Goal: Task Accomplishment & Management: Complete application form

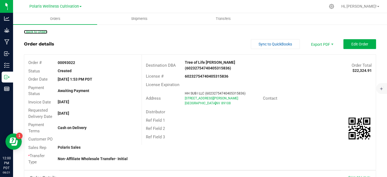
click at [40, 33] on link "Back to Orders" at bounding box center [35, 32] width 23 height 4
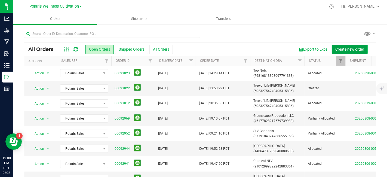
click at [340, 50] on span "Create new order" at bounding box center [349, 49] width 29 height 4
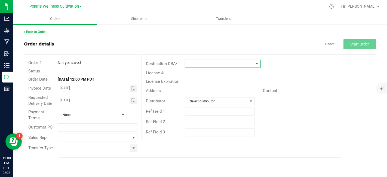
click at [232, 64] on span at bounding box center [219, 64] width 69 height 8
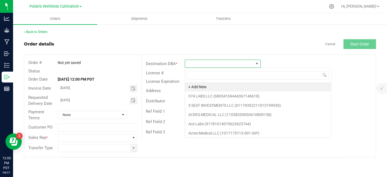
scroll to position [8, 76]
type input "tap"
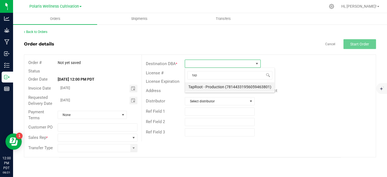
click at [228, 88] on li "TapRoot - Production (78144331956059463801)" at bounding box center [229, 86] width 89 height 9
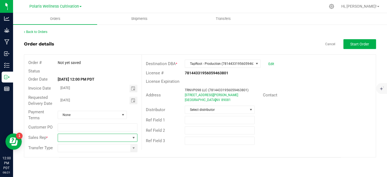
click at [136, 137] on span at bounding box center [133, 138] width 7 height 8
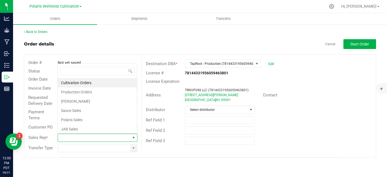
scroll to position [8, 78]
click at [94, 115] on li "Polaris Sales" at bounding box center [97, 119] width 79 height 9
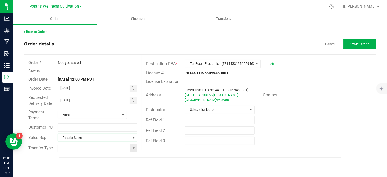
click at [134, 151] on span at bounding box center [133, 148] width 7 height 8
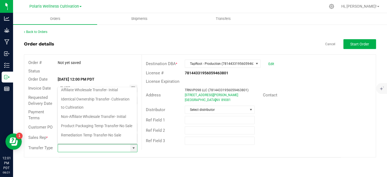
scroll to position [64, 0]
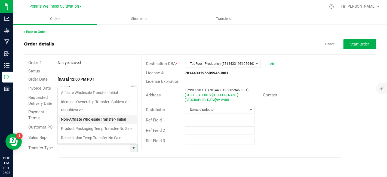
click at [116, 116] on li "Non-Affiliate Wholesale Transfer- Initial" at bounding box center [97, 118] width 79 height 9
type input "Non-Affiliate Wholesale Transfer- Initial"
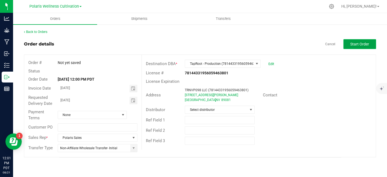
click at [366, 45] on span "Start Order" at bounding box center [359, 44] width 19 height 4
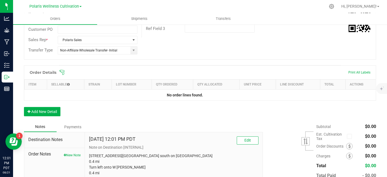
scroll to position [116, 0]
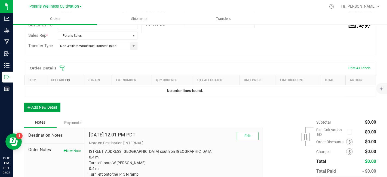
click at [47, 105] on button "Add New Detail" at bounding box center [42, 106] width 36 height 9
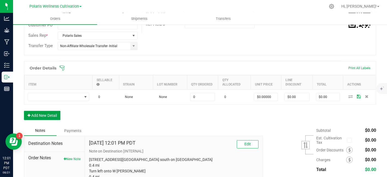
click at [54, 116] on button "Add New Detail" at bounding box center [42, 115] width 36 height 9
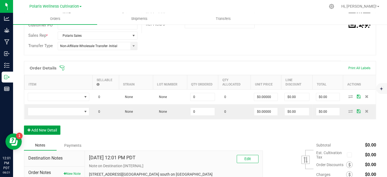
click at [56, 132] on button "Add New Detail" at bounding box center [42, 129] width 36 height 9
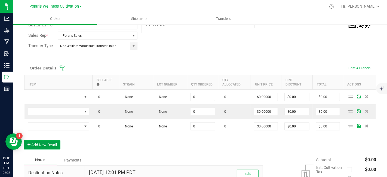
click at [56, 144] on button "Add New Detail" at bounding box center [42, 144] width 36 height 9
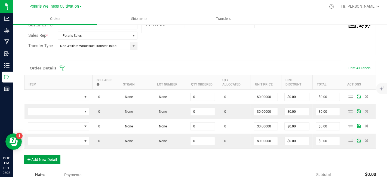
click at [56, 160] on button "Add New Detail" at bounding box center [42, 159] width 36 height 9
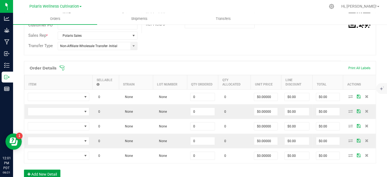
click at [58, 171] on button "Add New Detail" at bounding box center [42, 173] width 36 height 9
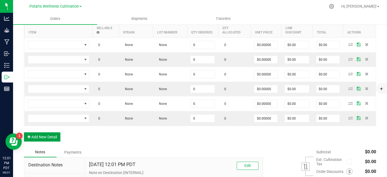
scroll to position [175, 0]
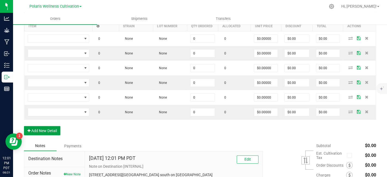
click at [54, 128] on button "Add New Detail" at bounding box center [42, 130] width 36 height 9
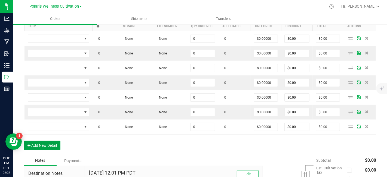
click at [54, 141] on button "Add New Detail" at bounding box center [42, 145] width 36 height 9
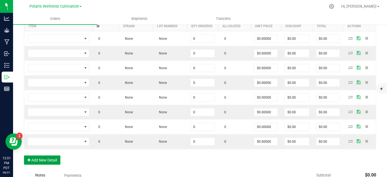
click at [54, 158] on button "Add New Detail" at bounding box center [42, 159] width 36 height 9
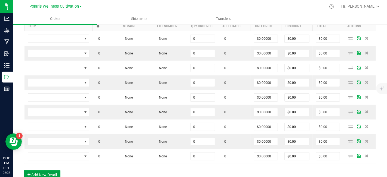
click at [56, 173] on button "Add New Detail" at bounding box center [42, 174] width 36 height 9
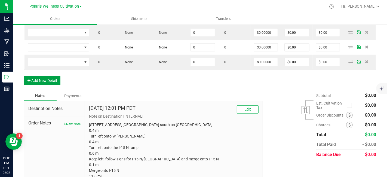
scroll to position [285, 0]
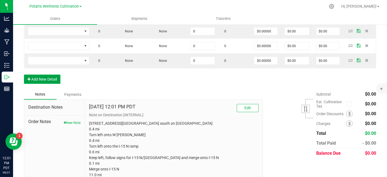
click at [50, 74] on button "Add New Detail" at bounding box center [42, 78] width 36 height 9
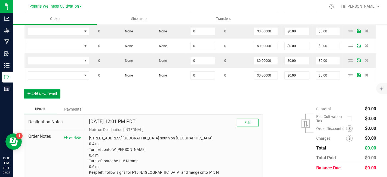
click at [51, 90] on button "Add New Detail" at bounding box center [42, 93] width 36 height 9
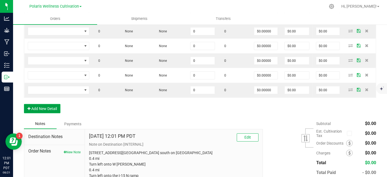
click at [52, 105] on button "Add New Detail" at bounding box center [42, 108] width 36 height 9
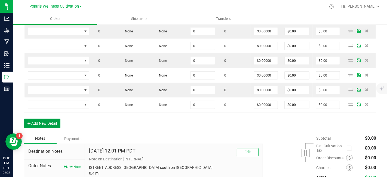
click at [53, 122] on button "Add New Detail" at bounding box center [42, 123] width 36 height 9
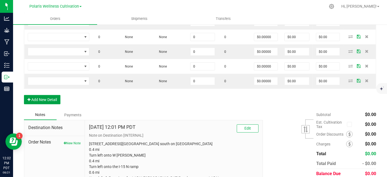
scroll to position [329, 0]
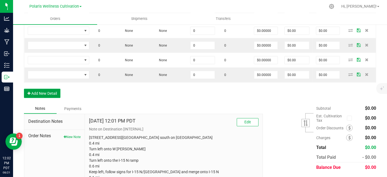
click at [38, 91] on button "Add New Detail" at bounding box center [42, 93] width 36 height 9
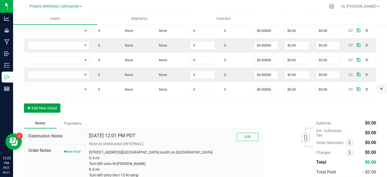
click at [52, 105] on button "Add New Detail" at bounding box center [42, 107] width 36 height 9
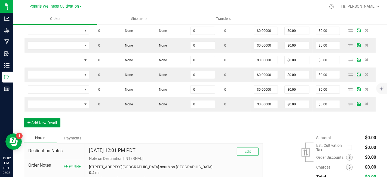
click at [54, 121] on button "Add New Detail" at bounding box center [42, 122] width 36 height 9
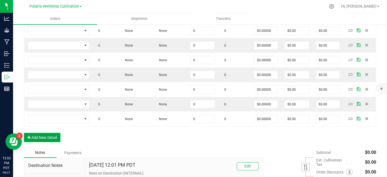
click at [54, 136] on button "Add New Detail" at bounding box center [42, 137] width 36 height 9
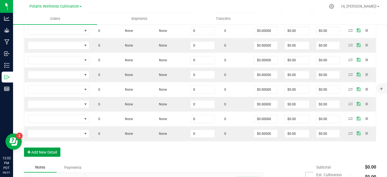
click at [54, 147] on button "Add New Detail" at bounding box center [42, 151] width 36 height 9
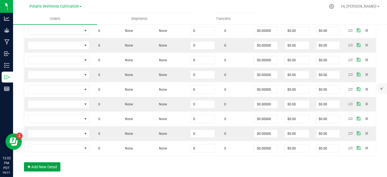
click at [54, 163] on button "Add New Detail" at bounding box center [42, 166] width 36 height 9
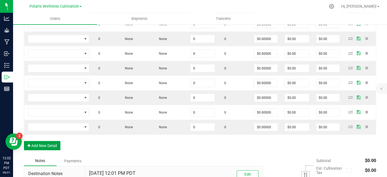
scroll to position [366, 0]
click at [39, 142] on button "Add New Detail" at bounding box center [42, 144] width 36 height 9
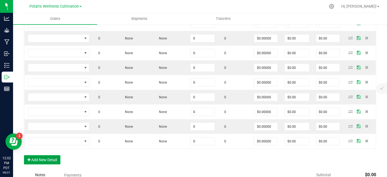
click at [46, 156] on button "Add New Detail" at bounding box center [42, 159] width 36 height 9
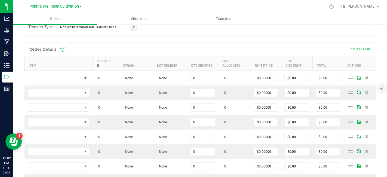
scroll to position [148, 0]
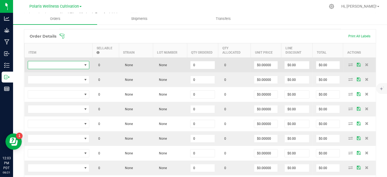
click at [66, 65] on span "NO DATA FOUND" at bounding box center [55, 65] width 54 height 8
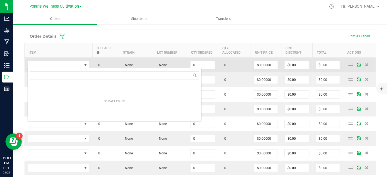
scroll to position [8, 61]
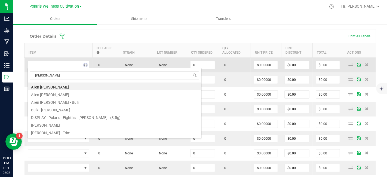
type input "[PERSON_NAME]"
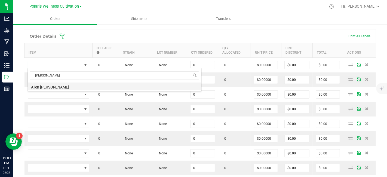
click at [57, 86] on li "Alien [PERSON_NAME]" at bounding box center [114, 86] width 173 height 8
type input "0.0000 g"
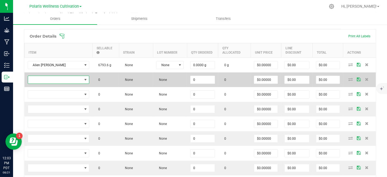
click at [60, 78] on span "NO DATA FOUND" at bounding box center [55, 80] width 54 height 8
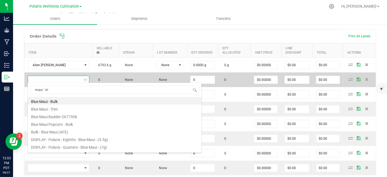
type input "maui - trim"
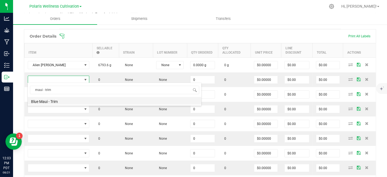
click at [46, 101] on li "Blue Maui - Trim" at bounding box center [114, 101] width 173 height 8
type input "0.0000 g"
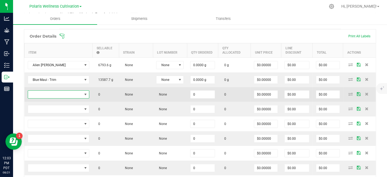
click at [59, 95] on span "NO DATA FOUND" at bounding box center [55, 95] width 54 height 8
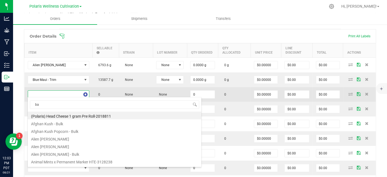
type input "b"
type input "a"
type input "maui - trim"
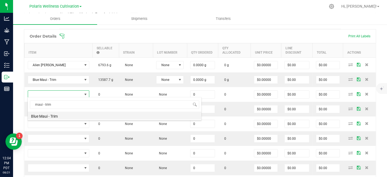
click at [59, 116] on li "Blue Maui - Trim" at bounding box center [114, 115] width 173 height 8
type input "0.0000 g"
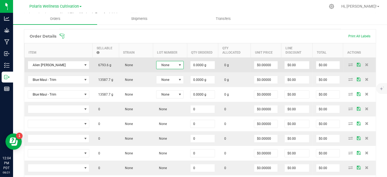
click at [181, 65] on span at bounding box center [180, 65] width 4 height 4
click at [180, 64] on span at bounding box center [180, 65] width 4 height 4
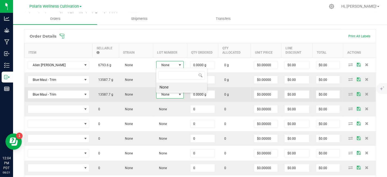
click at [181, 92] on span at bounding box center [180, 94] width 4 height 4
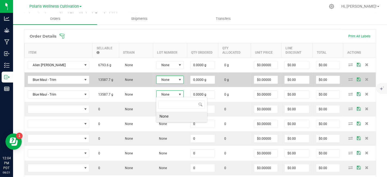
click at [179, 80] on span at bounding box center [180, 79] width 4 height 4
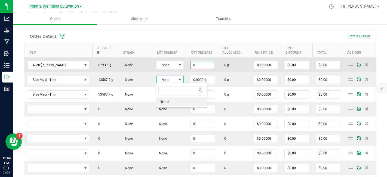
click at [207, 65] on input "0" at bounding box center [202, 65] width 24 height 8
type input "6793.6000 g"
type input "0"
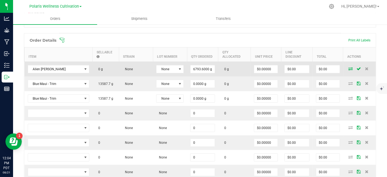
scroll to position [147, 0]
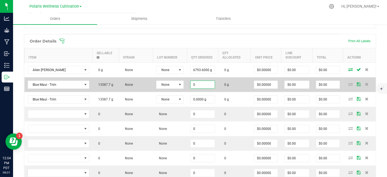
click at [212, 85] on input "0" at bounding box center [202, 85] width 24 height 8
type input "6794.0000 g"
type input "0"
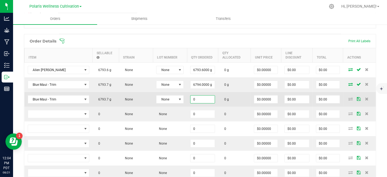
click at [207, 97] on input "0" at bounding box center [202, 99] width 24 height 8
type input "6793.7000 g"
type input "0"
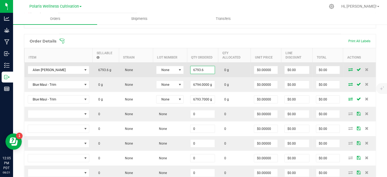
click at [206, 70] on input "6793.6" at bounding box center [202, 70] width 24 height 8
type input "6793.6000 g"
type input "0"
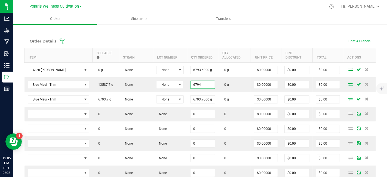
type input "6794.0000 g"
type input "$0.00000"
type input "$0.00"
type input "6793.7000 g"
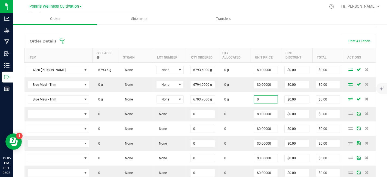
type input "$0.00000"
type input "$0.00"
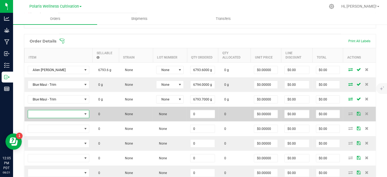
click at [69, 113] on span "NO DATA FOUND" at bounding box center [55, 114] width 54 height 8
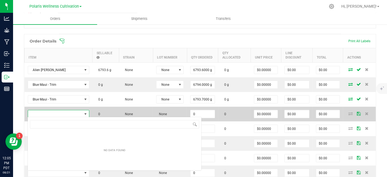
scroll to position [8, 61]
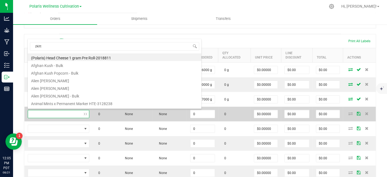
type input "zkittl"
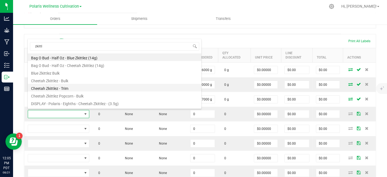
click at [65, 90] on li "Cheetah Zkittlez - Trim" at bounding box center [114, 88] width 173 height 8
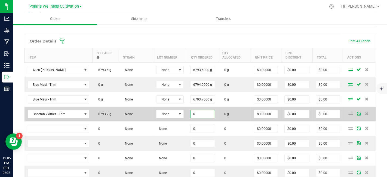
click at [207, 113] on input "0" at bounding box center [202, 114] width 24 height 8
type input "6793.7000 g"
type input "0"
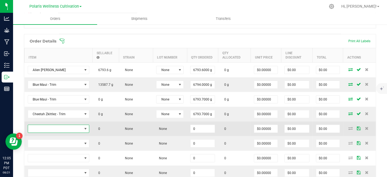
click at [63, 125] on span "NO DATA FOUND" at bounding box center [55, 129] width 54 height 8
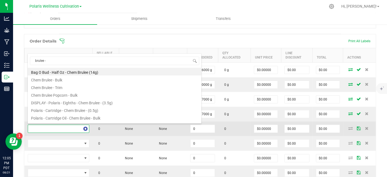
type input "brulee - t"
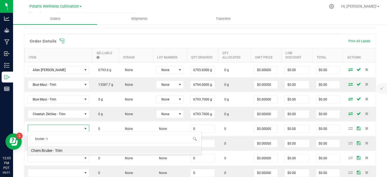
click at [60, 149] on li "Chem Brulee - Trim" at bounding box center [114, 150] width 173 height 8
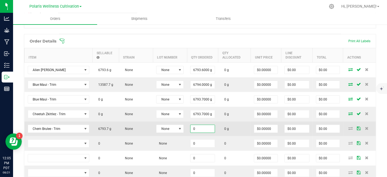
click at [210, 129] on input "0" at bounding box center [202, 129] width 24 height 8
type input "6793.7"
type input "0"
type input "6793.7000 g"
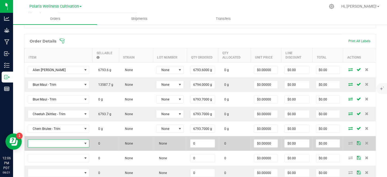
click at [54, 144] on span "NO DATA FOUND" at bounding box center [55, 143] width 54 height 8
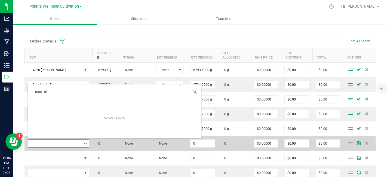
type input "mac - trim"
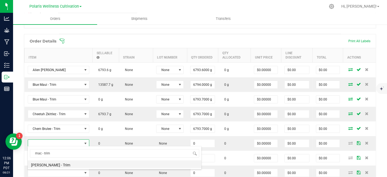
click at [58, 163] on li "[PERSON_NAME] - Trim" at bounding box center [114, 164] width 173 height 8
type input "0.0000 g"
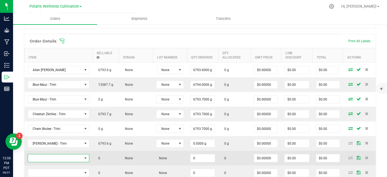
click at [62, 157] on span "NO DATA FOUND" at bounding box center [55, 158] width 54 height 8
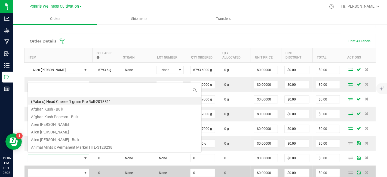
scroll to position [0, 0]
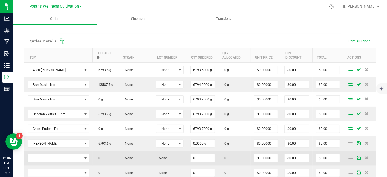
click at [63, 156] on span "NO DATA FOUND" at bounding box center [55, 158] width 54 height 8
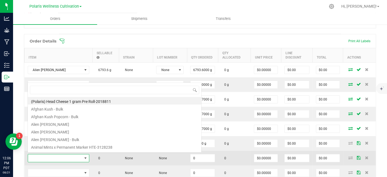
scroll to position [8, 61]
type input "cheese - bulk"
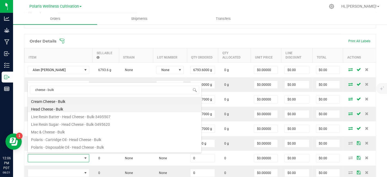
click at [59, 108] on li "Head Cheese - Bulk" at bounding box center [114, 108] width 173 height 8
type input "0.0000 g"
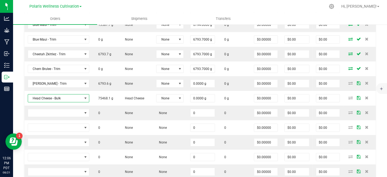
scroll to position [208, 0]
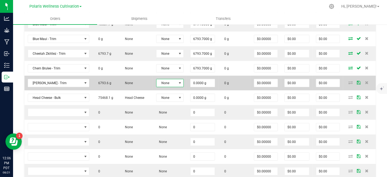
click at [181, 84] on span at bounding box center [179, 83] width 7 height 8
click at [209, 82] on input "0" at bounding box center [202, 83] width 24 height 8
type input "6793.6000 g"
type input "0"
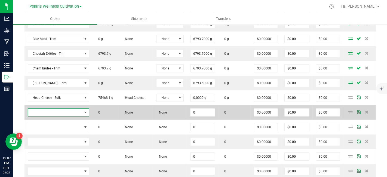
click at [53, 111] on span "NO DATA FOUND" at bounding box center [55, 112] width 54 height 8
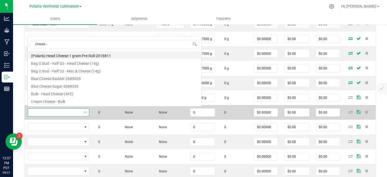
scroll to position [0, 0]
type input "cheese - bulk"
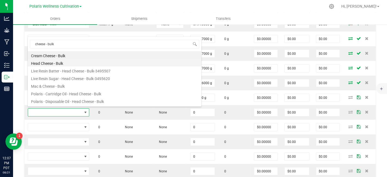
click at [57, 63] on li "Head Cheese - Bulk" at bounding box center [114, 63] width 173 height 8
type input "0.0000 g"
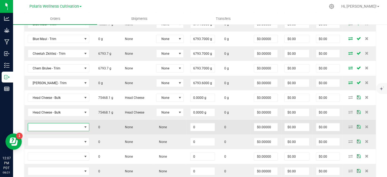
click at [63, 123] on span "NO DATA FOUND" at bounding box center [55, 127] width 54 height 8
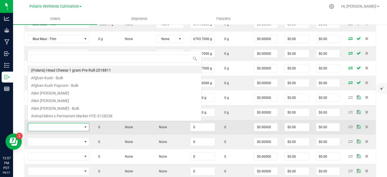
scroll to position [8, 61]
type input "cheese - bulk"
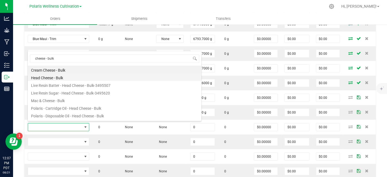
click at [57, 76] on li "Head Cheese - Bulk" at bounding box center [114, 77] width 173 height 8
type input "0.0000 g"
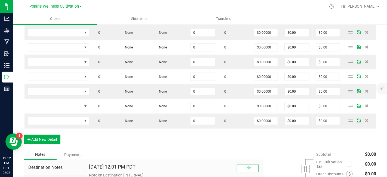
scroll to position [402, 0]
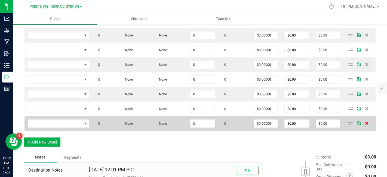
click at [365, 121] on icon at bounding box center [367, 122] width 4 height 3
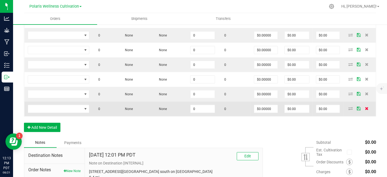
click at [365, 107] on icon at bounding box center [367, 108] width 4 height 3
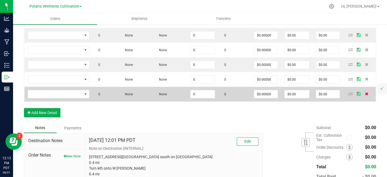
click at [365, 92] on icon at bounding box center [367, 93] width 4 height 3
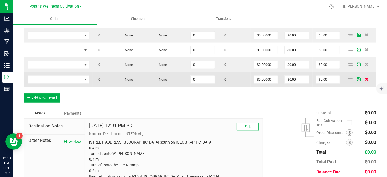
click at [365, 77] on icon at bounding box center [367, 78] width 4 height 3
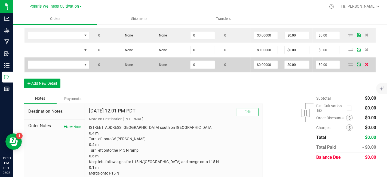
click at [365, 63] on icon at bounding box center [367, 64] width 4 height 3
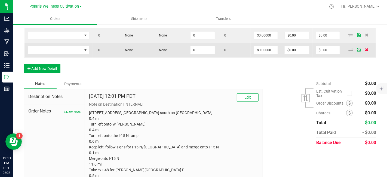
click at [365, 48] on icon at bounding box center [367, 49] width 4 height 3
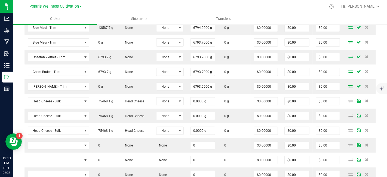
scroll to position [197, 0]
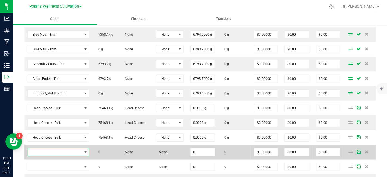
click at [67, 150] on span "NO DATA FOUND" at bounding box center [55, 152] width 54 height 8
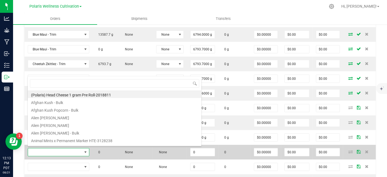
scroll to position [8, 61]
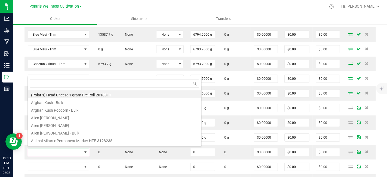
click at [311, 14] on ul "Orders Shipments Transfers" at bounding box center [206, 19] width 387 height 12
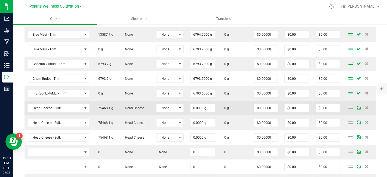
click at [64, 108] on span "Head Cheese - Bulk" at bounding box center [55, 108] width 54 height 8
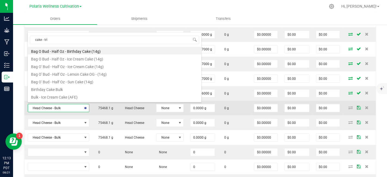
type input "cake - trim"
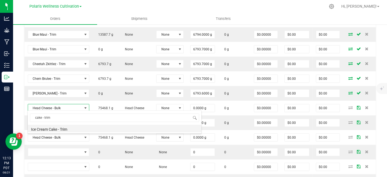
click at [63, 128] on li "Ice Cream Cake - Trim" at bounding box center [114, 129] width 173 height 8
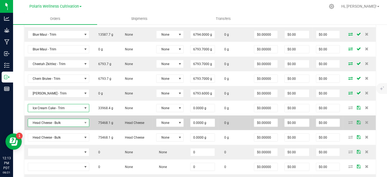
click at [52, 122] on span "Head Cheese - Bulk" at bounding box center [55, 123] width 54 height 8
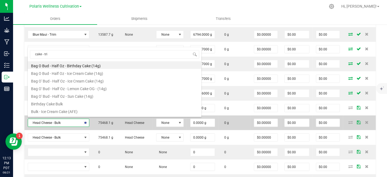
type input "cake - trim"
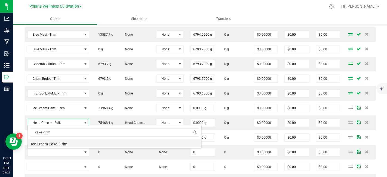
click at [58, 143] on li "Ice Cream Cake - Trim" at bounding box center [114, 143] width 173 height 8
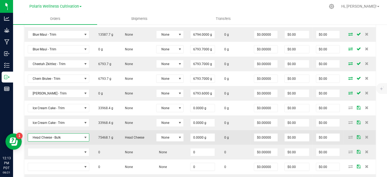
click at [69, 136] on span "Head Cheese - Bulk" at bounding box center [55, 137] width 54 height 8
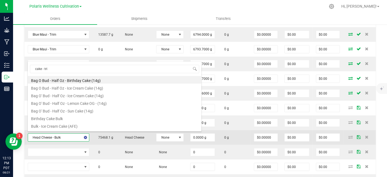
type input "cake - trim"
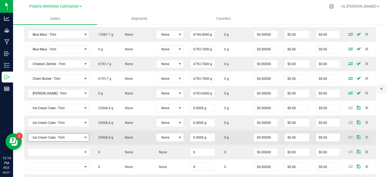
click at [71, 135] on span "Ice Cream Cake - Trim" at bounding box center [55, 137] width 54 height 8
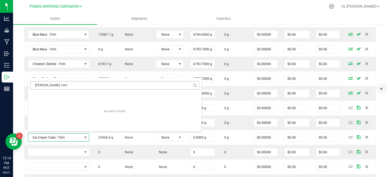
click at [52, 85] on input "[PERSON_NAME] -trim" at bounding box center [114, 85] width 169 height 8
type input "[PERSON_NAME] - trim"
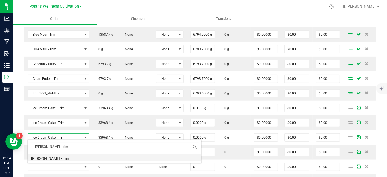
click at [52, 159] on li "[PERSON_NAME] - Trim" at bounding box center [114, 158] width 173 height 8
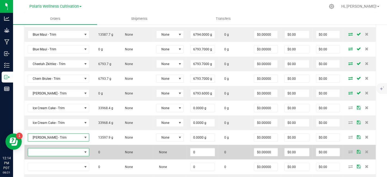
click at [65, 150] on span "NO DATA FOUND" at bounding box center [55, 152] width 54 height 8
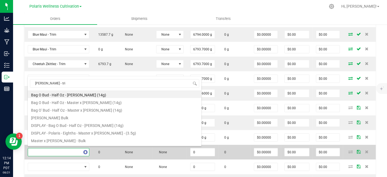
type input "[PERSON_NAME] - trim"
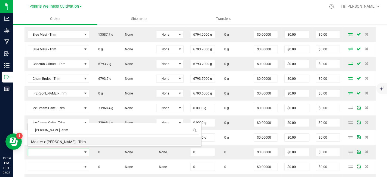
click at [66, 143] on li "Master x [PERSON_NAME] - Trim" at bounding box center [114, 141] width 173 height 8
type input "0.0000 g"
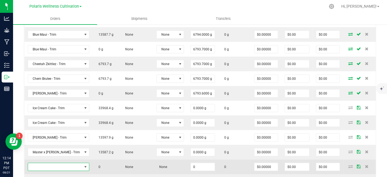
click at [57, 163] on span "NO DATA FOUND" at bounding box center [55, 167] width 54 height 8
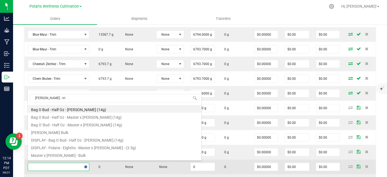
type input "[PERSON_NAME] - trim"
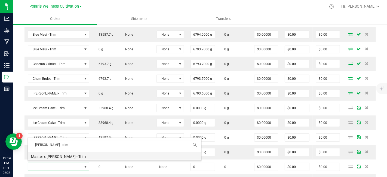
click at [53, 154] on li "Master x [PERSON_NAME] - Trim" at bounding box center [114, 156] width 173 height 8
type input "0.0000 g"
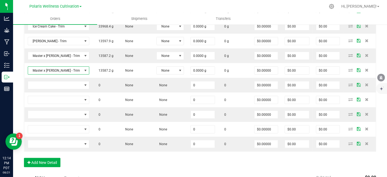
scroll to position [301, 0]
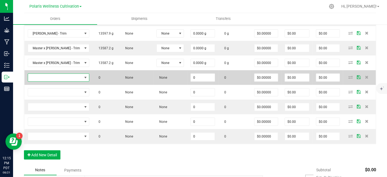
click at [66, 75] on span "NO DATA FOUND" at bounding box center [55, 78] width 54 height 8
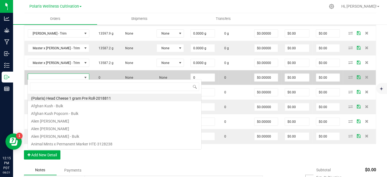
scroll to position [8, 61]
type input "strain"
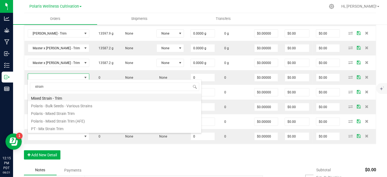
click at [69, 98] on li "Mixed Strain - Trim" at bounding box center [114, 98] width 173 height 8
type input "0.0000 g"
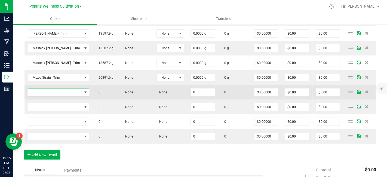
click at [58, 89] on span "NO DATA FOUND" at bounding box center [55, 92] width 54 height 8
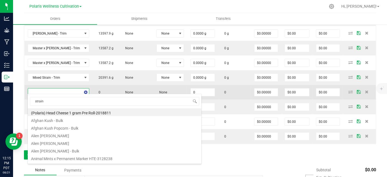
type input "strain"
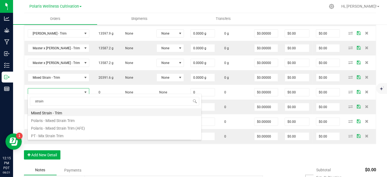
click at [50, 114] on li "Mixed Strain - Trim" at bounding box center [114, 112] width 173 height 8
type input "0.0000 g"
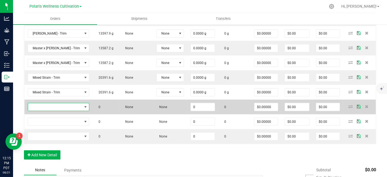
click at [69, 105] on span "NO DATA FOUND" at bounding box center [55, 107] width 54 height 8
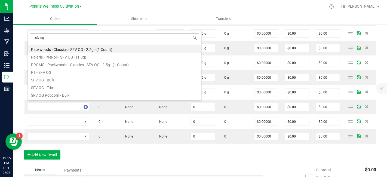
scroll to position [0, 0]
type input "sfv og"
click at [51, 76] on li "SFV OG - Trim" at bounding box center [114, 79] width 173 height 8
type input "0.0000 g"
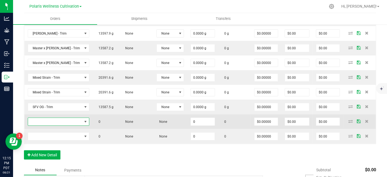
click at [61, 119] on span "NO DATA FOUND" at bounding box center [55, 122] width 54 height 8
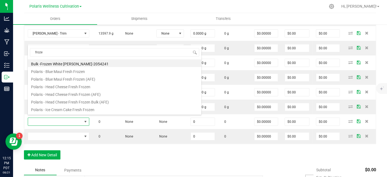
type input "froze"
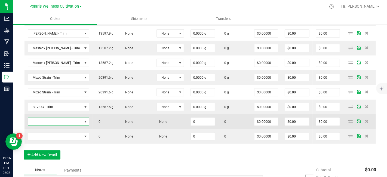
click at [70, 122] on span "NO DATA FOUND" at bounding box center [55, 122] width 54 height 8
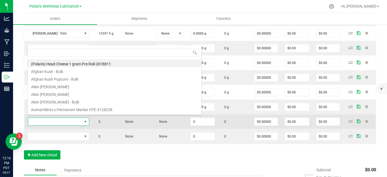
scroll to position [8, 61]
type input "frozen"
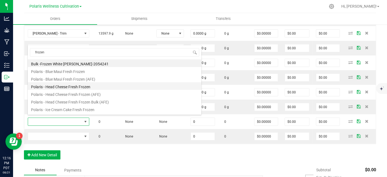
click at [88, 89] on li "Polaris - Head Cheese Fresh Frozen" at bounding box center [114, 86] width 173 height 8
type input "0.0000 g"
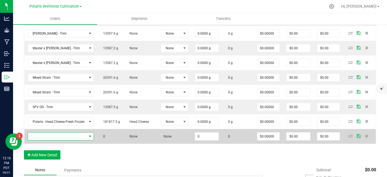
click at [74, 133] on span "NO DATA FOUND" at bounding box center [57, 136] width 59 height 8
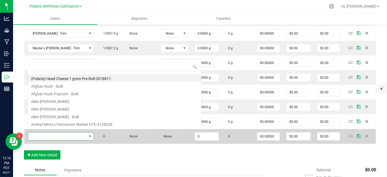
scroll to position [8, 65]
type input "frozen"
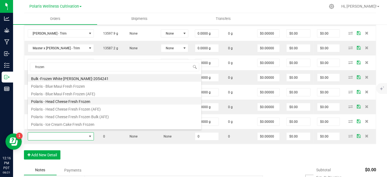
click at [74, 101] on li "Polaris - Head Cheese Fresh Frozen" at bounding box center [114, 101] width 173 height 8
type input "0.0000 g"
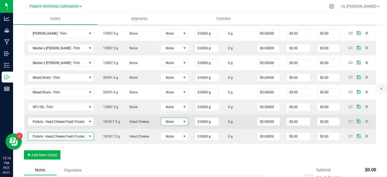
click at [182, 120] on span at bounding box center [184, 121] width 4 height 4
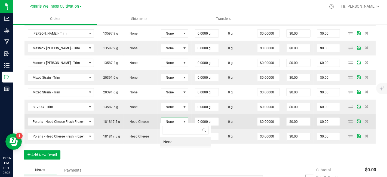
scroll to position [8, 27]
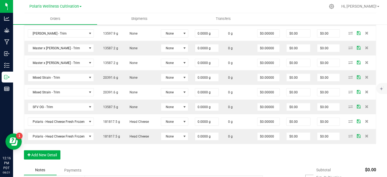
click at [184, 154] on div "Order Details Print All Labels Item Sellable Strain Lot Number Qty Ordered Qty …" at bounding box center [200, 22] width 352 height 285
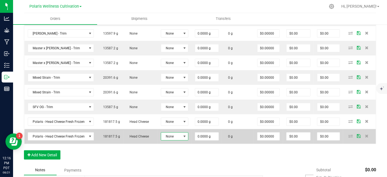
click at [184, 134] on span at bounding box center [184, 136] width 4 height 4
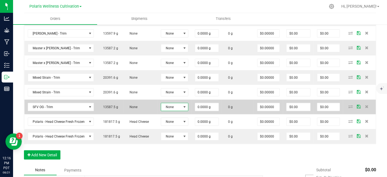
click at [182, 105] on span at bounding box center [184, 107] width 4 height 4
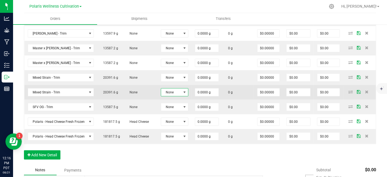
click at [181, 90] on span at bounding box center [184, 92] width 7 height 8
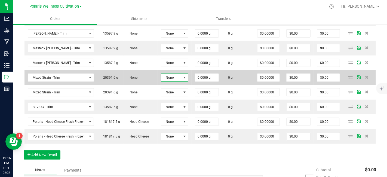
click at [181, 77] on span at bounding box center [184, 78] width 7 height 8
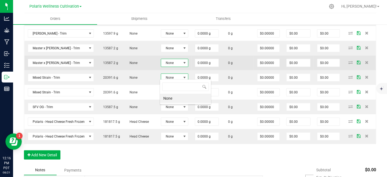
click at [179, 64] on span "None" at bounding box center [171, 63] width 20 height 8
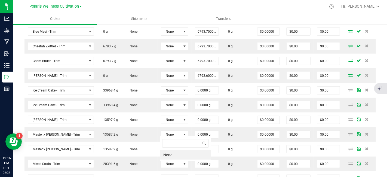
scroll to position [197, 0]
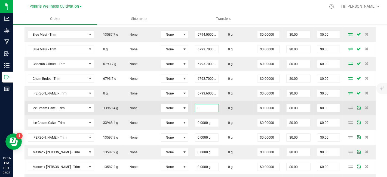
click at [210, 106] on input "0" at bounding box center [206, 108] width 23 height 8
type input "6793.6000 g"
type input "0"
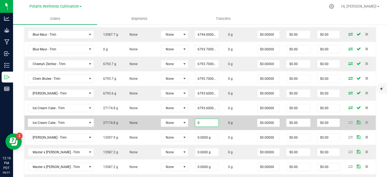
click at [213, 122] on input "0" at bounding box center [206, 123] width 23 height 8
type input "6793.8000 g"
type input "0"
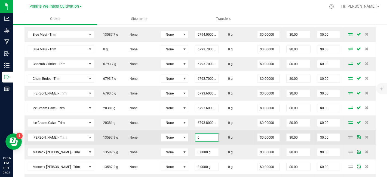
click at [213, 134] on input "0" at bounding box center [206, 137] width 23 height 8
type input "6793.9000 g"
type input "0"
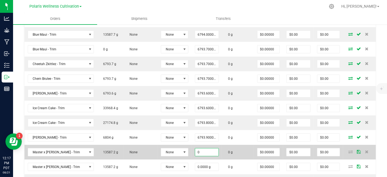
click at [214, 150] on input "0" at bounding box center [206, 152] width 23 height 8
type input "6793.7000 g"
type input "0"
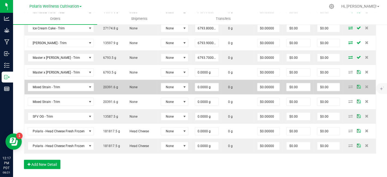
scroll to position [294, 0]
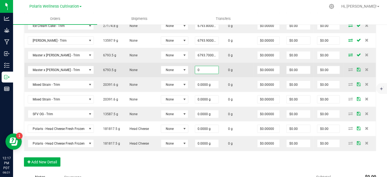
click at [212, 68] on input "0" at bounding box center [206, 70] width 23 height 8
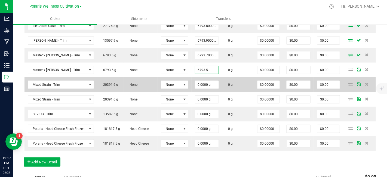
type input "6793.5000 g"
type input "0"
click at [212, 82] on input "0" at bounding box center [206, 85] width 23 height 8
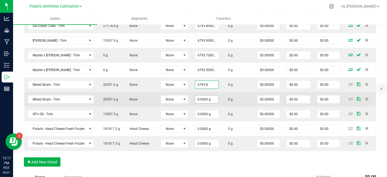
type input "6793.8000 g"
type input "0"
click at [206, 95] on input "0" at bounding box center [206, 99] width 23 height 8
type input "6793.8000 g"
type input "0"
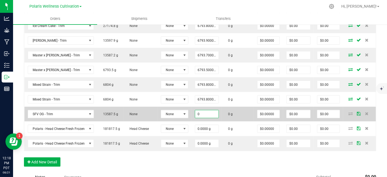
click at [210, 110] on input "0" at bounding box center [206, 114] width 23 height 8
type input "6793.9000 g"
type input "0"
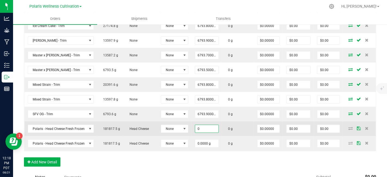
click at [210, 125] on input "0" at bounding box center [206, 129] width 23 height 8
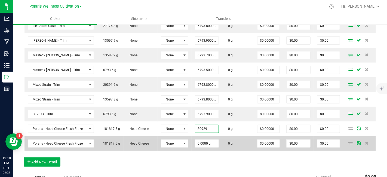
type input "30929.0000 g"
type input "0"
click at [211, 139] on input "0" at bounding box center [206, 143] width 23 height 8
type input "45779.9000 g"
type input "0"
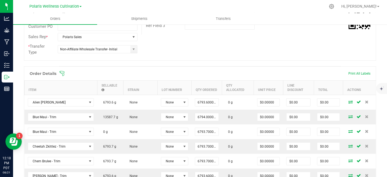
scroll to position [80, 0]
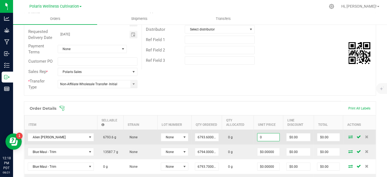
click at [270, 135] on input "0" at bounding box center [268, 137] width 22 height 8
type input "$0.01000"
type input "0"
type input "$67.94"
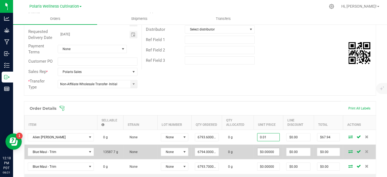
type input "0"
type input "$0.01000"
click at [272, 152] on input "0" at bounding box center [268, 152] width 22 height 8
paste input ".01"
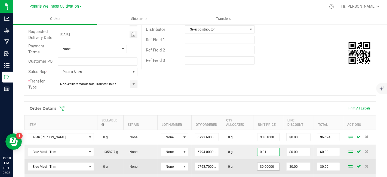
type input "$0.01000"
type input "$67.94"
click at [274, 163] on input "0" at bounding box center [268, 167] width 22 height 8
paste input ".01"
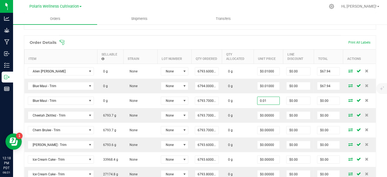
scroll to position [153, 0]
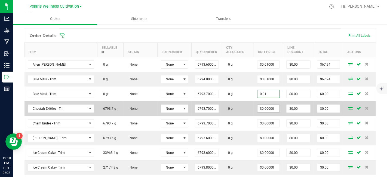
type input "$0.01000"
type input "$67.94"
click at [272, 108] on input "0" at bounding box center [268, 109] width 22 height 8
paste input ".01"
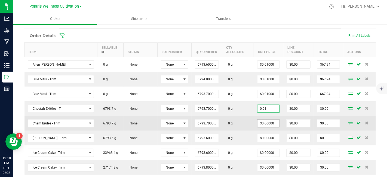
type input "$0.01000"
type input "$67.94"
click at [274, 119] on input "0" at bounding box center [268, 123] width 22 height 8
paste input ".01"
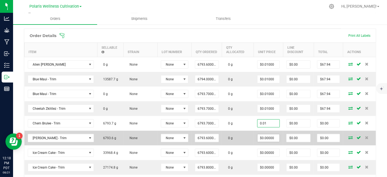
type input "$0.01000"
type input "$67.94"
click at [274, 135] on input "0" at bounding box center [268, 138] width 22 height 8
paste input ".01"
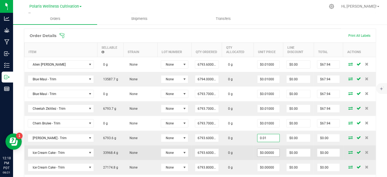
type input "$0.01000"
type input "$67.94"
click at [274, 150] on input "0" at bounding box center [268, 153] width 22 height 8
paste input ".01"
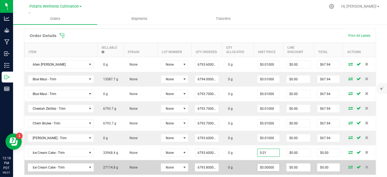
type input "$0.01000"
type input "$67.94"
click at [273, 165] on input "0" at bounding box center [268, 167] width 22 height 8
paste input ".01"
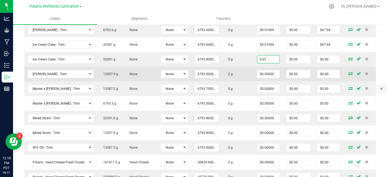
scroll to position [262, 0]
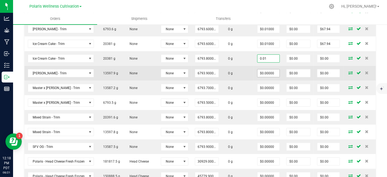
type input "$0.01000"
type input "$67.94"
click at [273, 70] on input "0" at bounding box center [268, 73] width 22 height 8
paste input ".01"
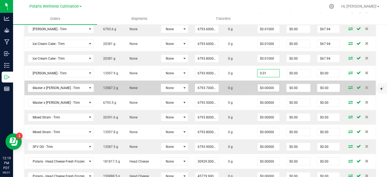
type input "$0.01000"
type input "$67.94"
click at [273, 87] on input "0" at bounding box center [268, 88] width 22 height 8
paste input ".01"
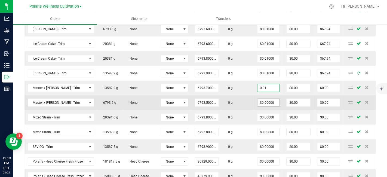
type input "$0.01000"
type input "$67.94"
click at [274, 99] on input "0" at bounding box center [268, 103] width 22 height 8
paste input ".01"
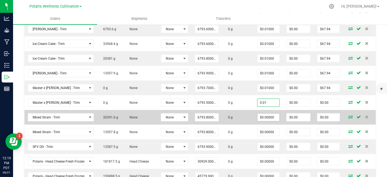
type input "$0.01000"
type input "$67.94"
click at [274, 115] on input "0" at bounding box center [268, 117] width 22 height 8
paste input ".01"
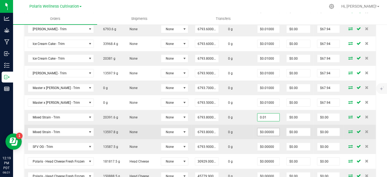
type input "$0.01000"
type input "$67.94"
click at [274, 129] on input "0" at bounding box center [268, 132] width 22 height 8
paste input ".01"
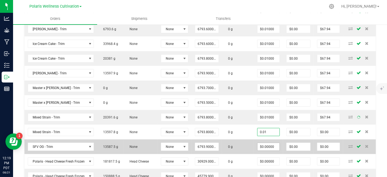
type input "$0.01000"
type input "$67.94"
click at [274, 143] on input "0" at bounding box center [268, 147] width 22 height 8
paste input ".01"
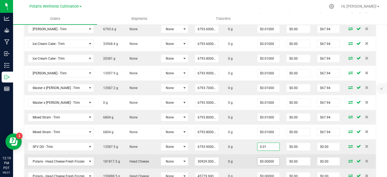
type input "$0.01000"
type input "$67.94"
click at [273, 158] on input "0" at bounding box center [268, 161] width 22 height 8
paste input ".01"
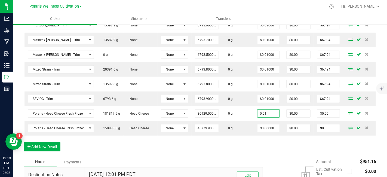
scroll to position [310, 0]
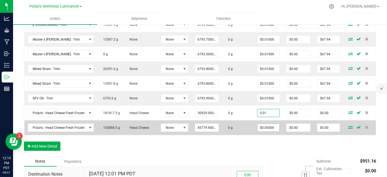
type input "$0.01000"
type input "$309.29"
click at [272, 124] on input "0" at bounding box center [268, 128] width 22 height 8
paste input ".01"
type input "$0.01000"
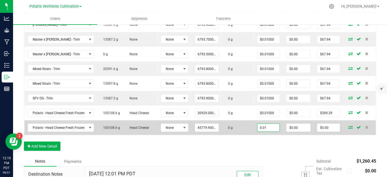
type input "0"
type input "$457.80"
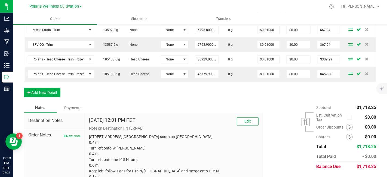
scroll to position [375, 0]
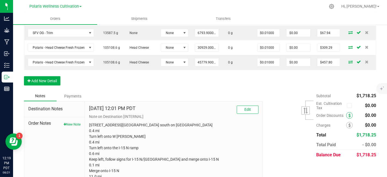
click at [348, 113] on icon at bounding box center [349, 115] width 2 height 4
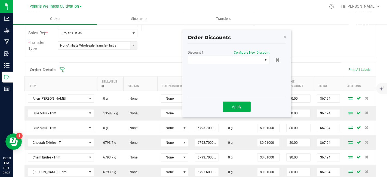
scroll to position [141, 0]
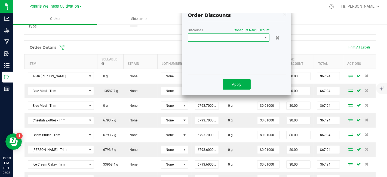
click at [266, 35] on span at bounding box center [265, 37] width 4 height 4
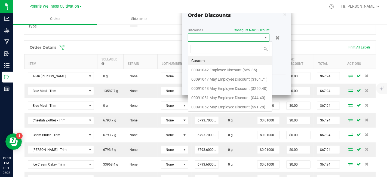
scroll to position [8, 82]
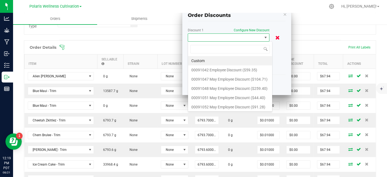
click at [279, 37] on icon at bounding box center [277, 37] width 4 height 5
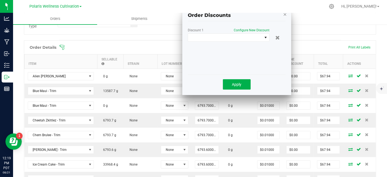
click at [283, 15] on icon "button" at bounding box center [285, 14] width 4 height 7
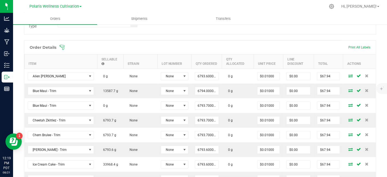
scroll to position [0, 0]
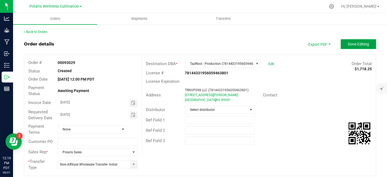
click at [353, 45] on span "Done Editing" at bounding box center [357, 44] width 21 height 4
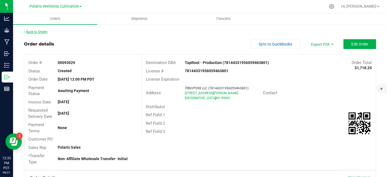
click at [39, 32] on link "Back to Orders" at bounding box center [35, 32] width 23 height 4
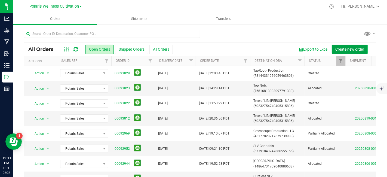
click at [342, 48] on span "Create new order" at bounding box center [349, 49] width 29 height 4
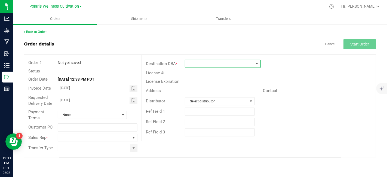
click at [218, 65] on span at bounding box center [219, 64] width 69 height 8
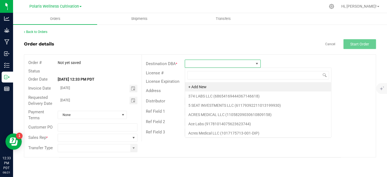
scroll to position [8, 76]
type input "tap"
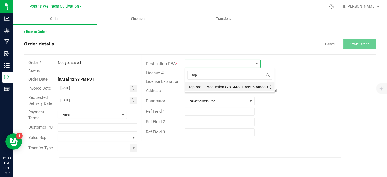
click at [215, 87] on li "TapRoot - Production (78144331956059463801)" at bounding box center [229, 86] width 89 height 9
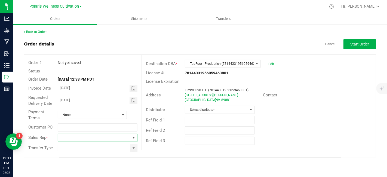
click at [134, 136] on span at bounding box center [133, 137] width 4 height 4
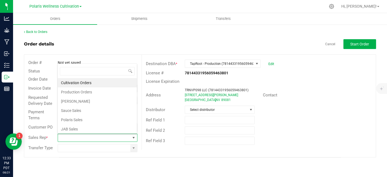
scroll to position [0, 0]
click at [101, 118] on li "Polaris Sales" at bounding box center [97, 119] width 79 height 9
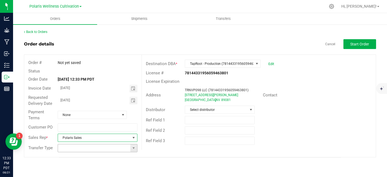
click at [133, 151] on span at bounding box center [133, 148] width 7 height 8
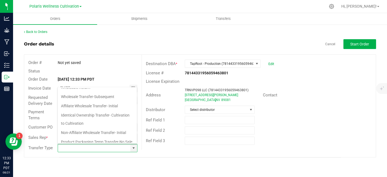
scroll to position [49, 0]
click at [113, 130] on li "Non-Affiliate Wholesale Transfer- Initial" at bounding box center [97, 133] width 79 height 9
type input "Non-Affiliate Wholesale Transfer- Initial"
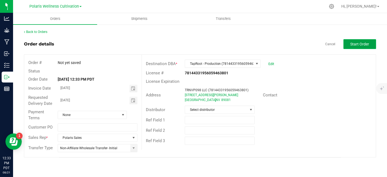
click at [361, 45] on span "Start Order" at bounding box center [359, 44] width 19 height 4
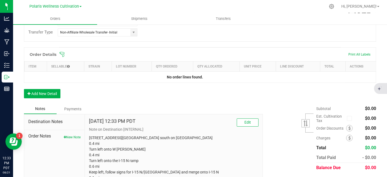
scroll to position [136, 0]
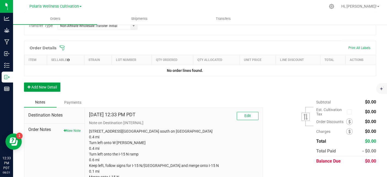
click at [54, 84] on button "Add New Detail" at bounding box center [42, 86] width 36 height 9
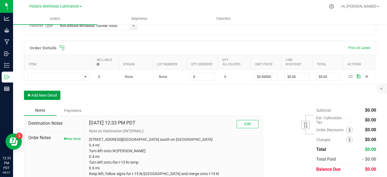
click at [55, 94] on button "Add New Detail" at bounding box center [42, 95] width 36 height 9
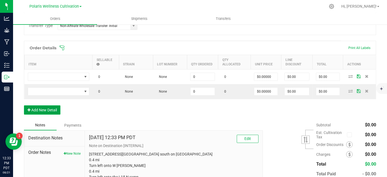
click at [54, 108] on button "Add New Detail" at bounding box center [42, 109] width 36 height 9
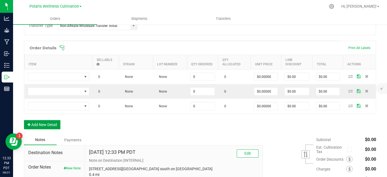
click at [56, 121] on button "Add New Detail" at bounding box center [42, 124] width 36 height 9
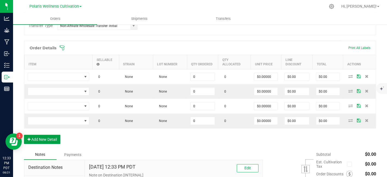
click at [56, 135] on button "Add New Detail" at bounding box center [42, 139] width 36 height 9
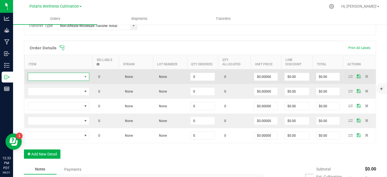
click at [64, 76] on span "NO DATA FOUND" at bounding box center [55, 77] width 54 height 8
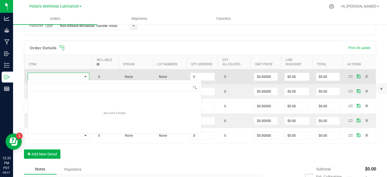
scroll to position [8, 61]
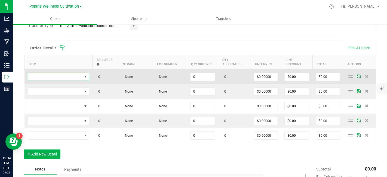
click at [60, 76] on span "NO DATA FOUND" at bounding box center [55, 77] width 54 height 8
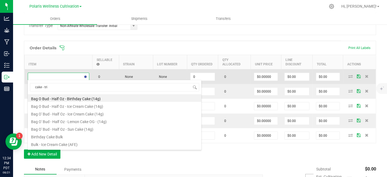
type input "cake - trim"
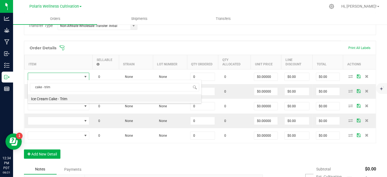
click at [61, 99] on li "Ice Cream Cake - Trim" at bounding box center [114, 98] width 173 height 8
type input "0.0000 g"
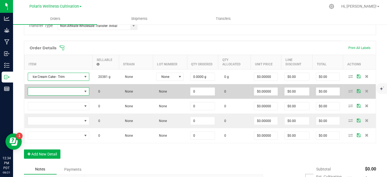
click at [57, 92] on span "NO DATA FOUND" at bounding box center [55, 92] width 54 height 8
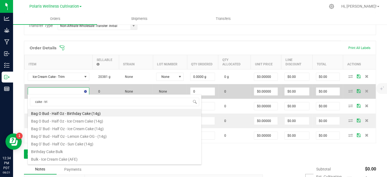
type input "cake - trim"
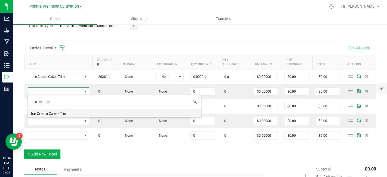
click at [66, 114] on li "Ice Cream Cake - Trim" at bounding box center [114, 113] width 173 height 8
type input "0.0000 g"
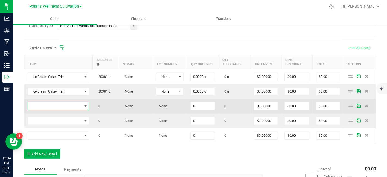
click at [64, 107] on span "NO DATA FOUND" at bounding box center [55, 106] width 54 height 8
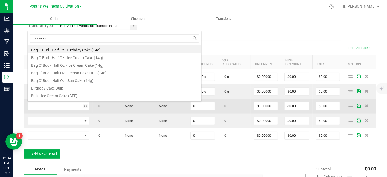
type input "cake - trim"
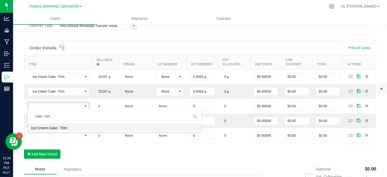
click at [64, 127] on li "Ice Cream Cake - Trim" at bounding box center [114, 127] width 173 height 8
type input "0.0000 g"
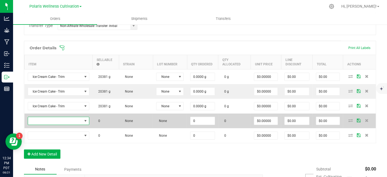
click at [62, 120] on span "NO DATA FOUND" at bounding box center [55, 121] width 54 height 8
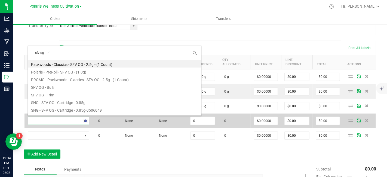
type input "sfv og - trim"
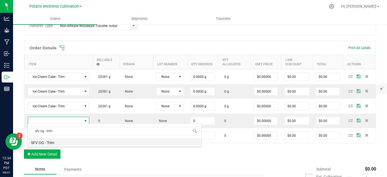
click at [49, 141] on li "SFV OG - Trim" at bounding box center [114, 142] width 173 height 8
type input "0.0000 g"
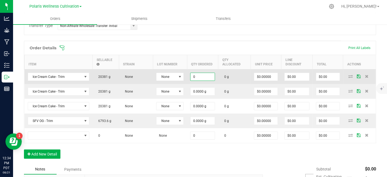
click at [206, 76] on input "0" at bounding box center [202, 77] width 24 height 8
drag, startPoint x: 209, startPoint y: 76, endPoint x: 184, endPoint y: 75, distance: 25.3
click at [184, 75] on outbound-order-line-row "Ice Cream Cake - Trim 20381 g None None 6793.7 0 g $0.00000 $0.00 $0.00" at bounding box center [199, 76] width 351 height 15
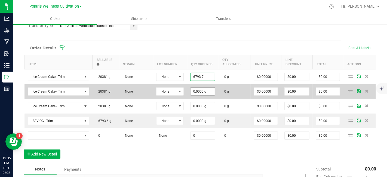
type input "6793.7000 g"
click at [206, 91] on input "0" at bounding box center [202, 92] width 24 height 8
paste input "6793.7"
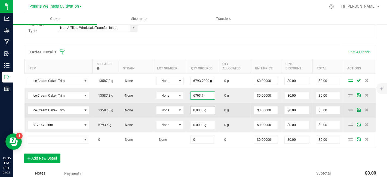
type input "6793.7000 g"
click at [210, 109] on input "0" at bounding box center [202, 110] width 24 height 8
paste input "6793.7"
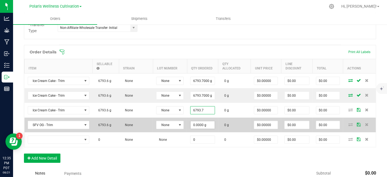
type input "6793.7000 g"
click at [209, 124] on input "0" at bounding box center [202, 125] width 24 height 8
paste input "6793.7"
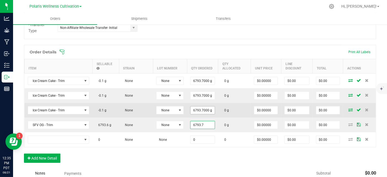
type input "6793.7000 g"
click at [203, 107] on input "6793.7" at bounding box center [202, 110] width 24 height 8
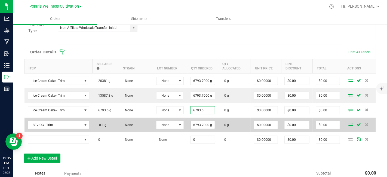
type input "6793.6000 g"
click at [203, 123] on input "6793.7" at bounding box center [202, 125] width 24 height 8
type input "6793.6000 g"
type input "0"
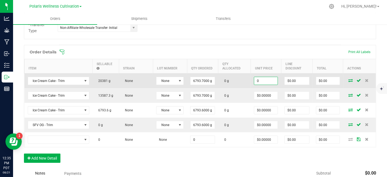
click at [271, 78] on input "0" at bounding box center [265, 81] width 23 height 8
drag, startPoint x: 271, startPoint y: 78, endPoint x: 243, endPoint y: 80, distance: 27.8
click at [243, 80] on outbound-order-line-row "Ice Cream Cake - Trim 20381 g None None 6793.7000 g 0 g 0.01 $0.00 $0.00" at bounding box center [199, 80] width 351 height 15
type input "$0.01000"
type input "0"
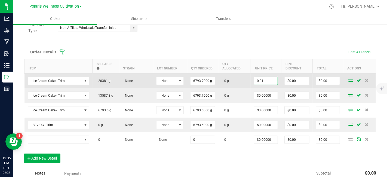
type input "$67.94"
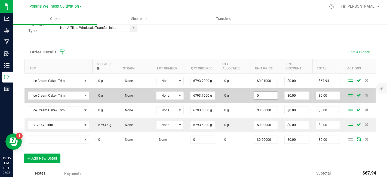
click at [270, 94] on input "0" at bounding box center [265, 96] width 23 height 8
paste input ".01"
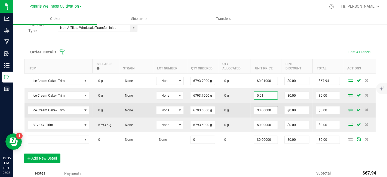
type input "$0.01000"
type input "$67.94"
click at [269, 107] on input "0" at bounding box center [265, 110] width 23 height 8
paste input ".01"
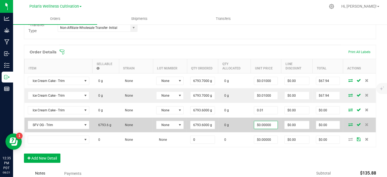
type input "$0.01000"
type input "$67.94"
click at [272, 123] on input "0" at bounding box center [265, 125] width 23 height 8
paste input ".01"
type input "$0.01000"
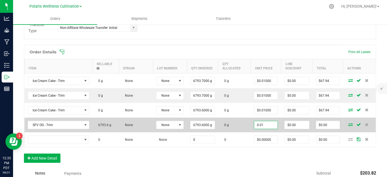
type input "0"
type input "$67.94"
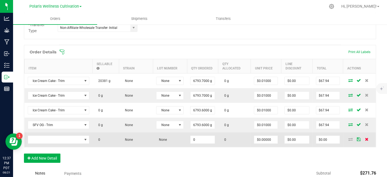
click at [365, 138] on icon at bounding box center [367, 138] width 4 height 3
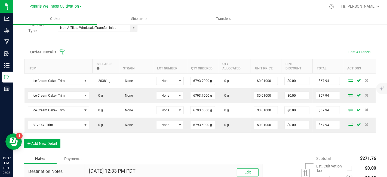
scroll to position [0, 0]
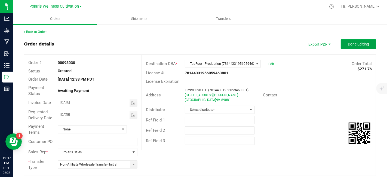
click at [351, 45] on span "Done Editing" at bounding box center [357, 44] width 21 height 4
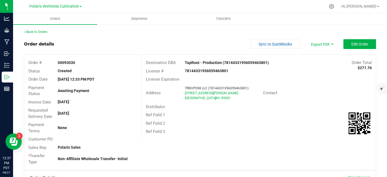
click at [193, 44] on div "Order details Sync to QuickBooks Export PDF Edit Order" at bounding box center [200, 44] width 352 height 10
